Goal: Use online tool/utility

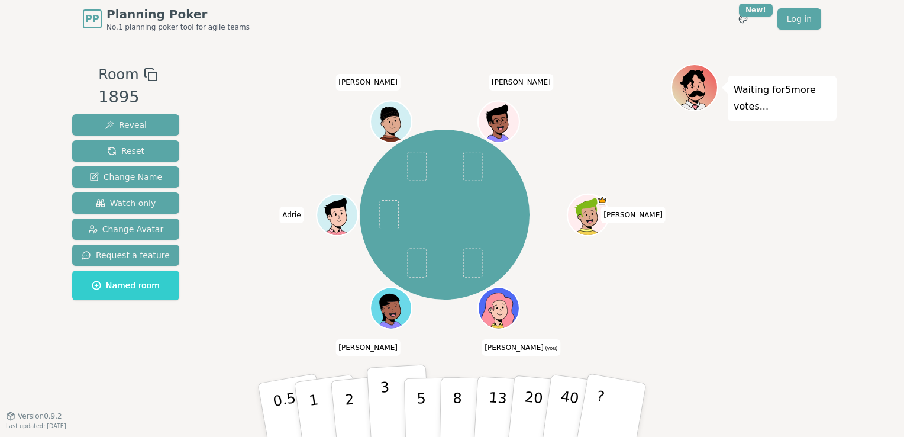
click at [381, 405] on p "3" at bounding box center [386, 411] width 13 height 64
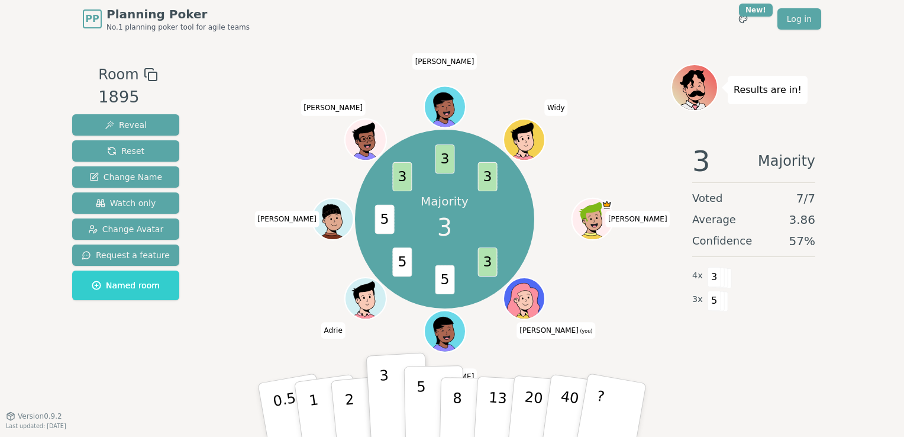
click at [428, 402] on button "5" at bounding box center [434, 410] width 61 height 90
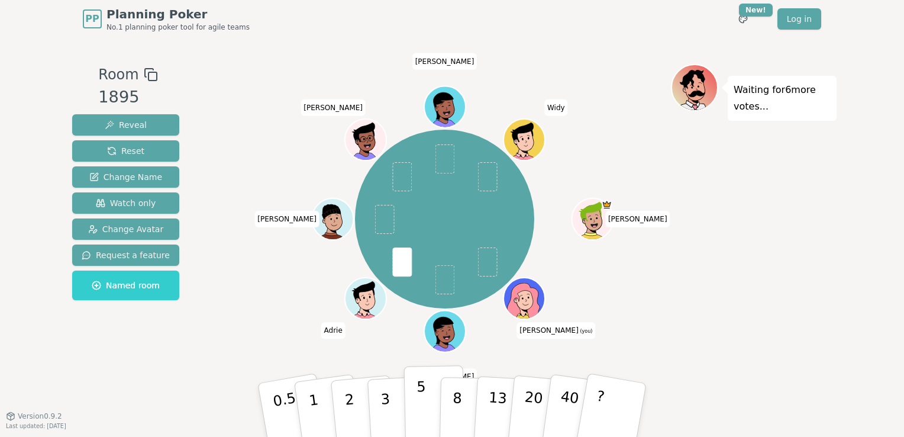
click at [426, 406] on button "5" at bounding box center [434, 410] width 61 height 90
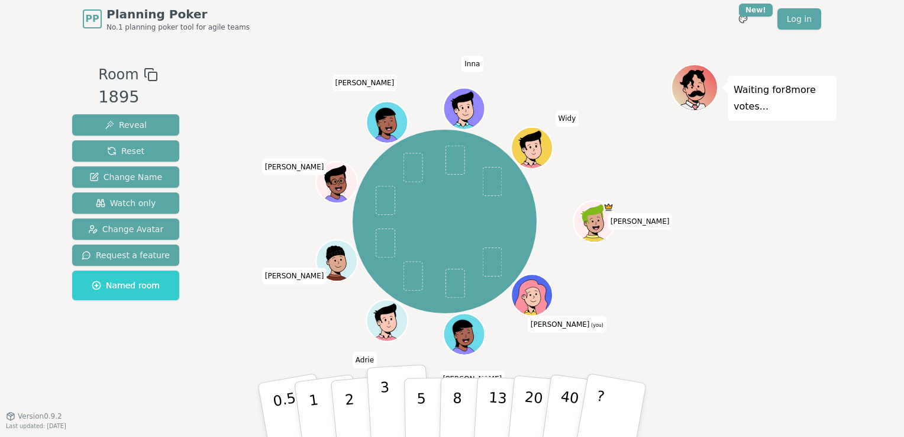
click at [388, 429] on p "3" at bounding box center [386, 411] width 13 height 64
click at [419, 412] on p "5" at bounding box center [421, 410] width 10 height 64
click at [398, 418] on button "3" at bounding box center [399, 410] width 64 height 92
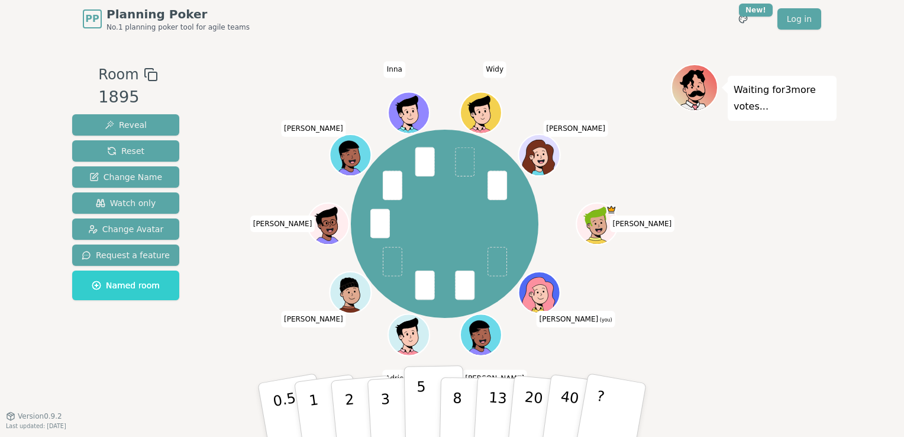
click at [421, 409] on p "5" at bounding box center [421, 410] width 10 height 64
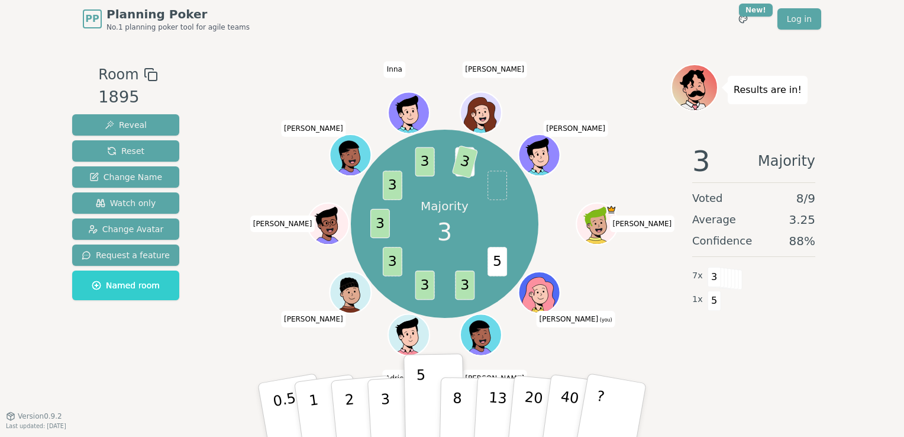
click at [699, 354] on div "3 Majority Voted 8 / 9 Average 3.25 Confidence 88 % 7 x 3 1 x 5" at bounding box center [754, 253] width 166 height 237
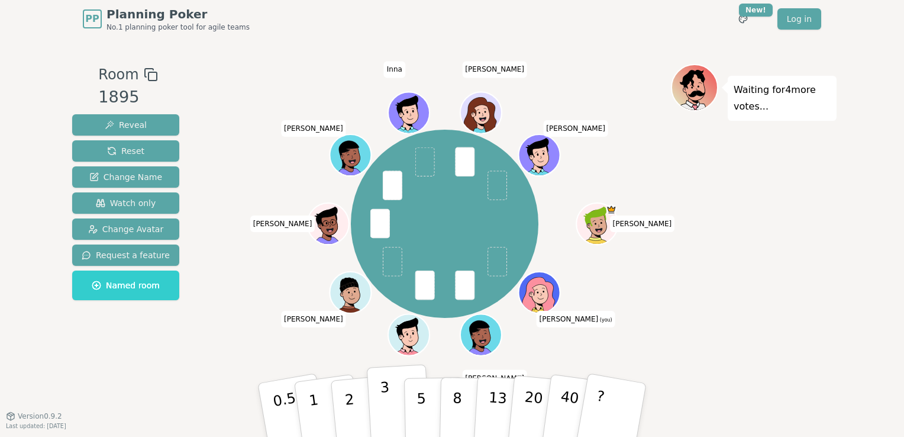
click at [386, 397] on p "3" at bounding box center [386, 411] width 13 height 64
click at [729, 285] on div "Waiting for 3 more votes..." at bounding box center [754, 226] width 166 height 325
